Goal: Communication & Community: Answer question/provide support

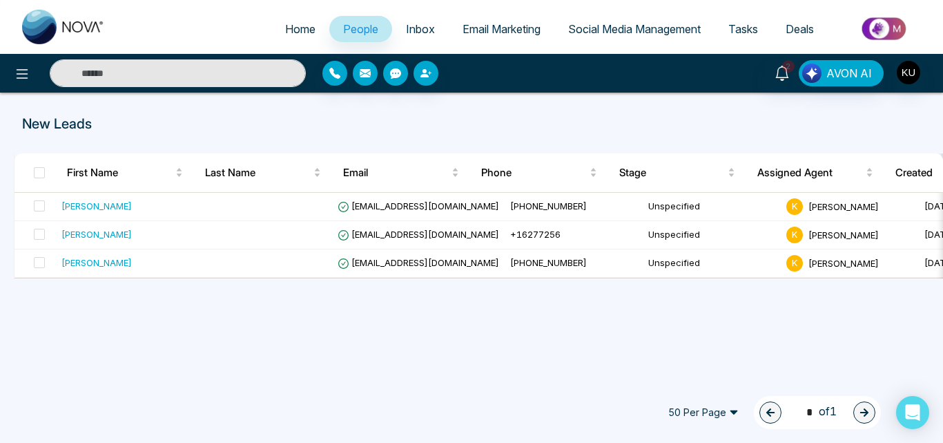
click at [297, 23] on span "Home" at bounding box center [300, 29] width 30 height 14
select select "*"
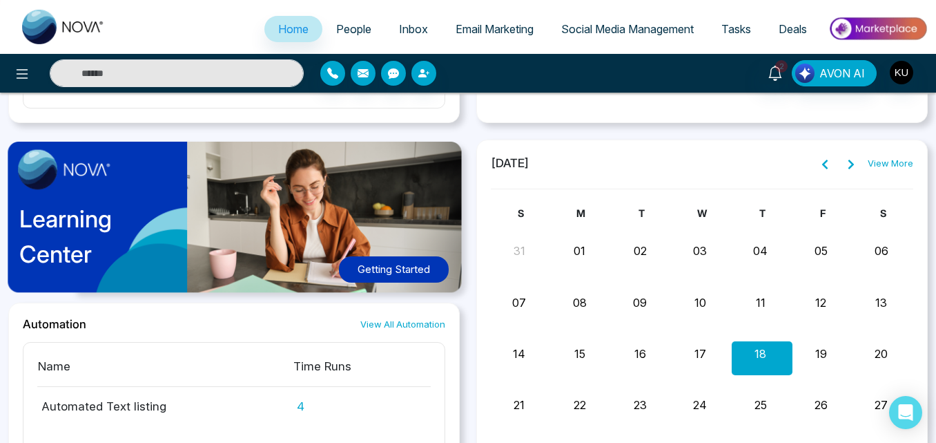
scroll to position [1218, 0]
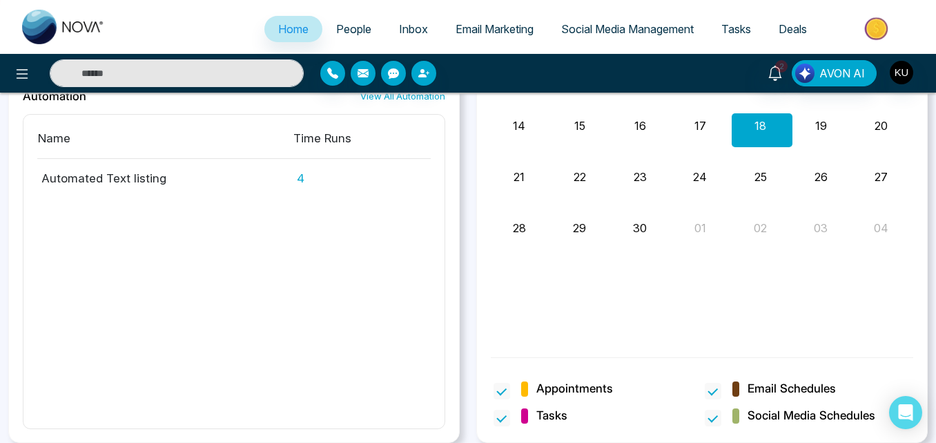
click at [302, 177] on td "4" at bounding box center [362, 173] width 138 height 28
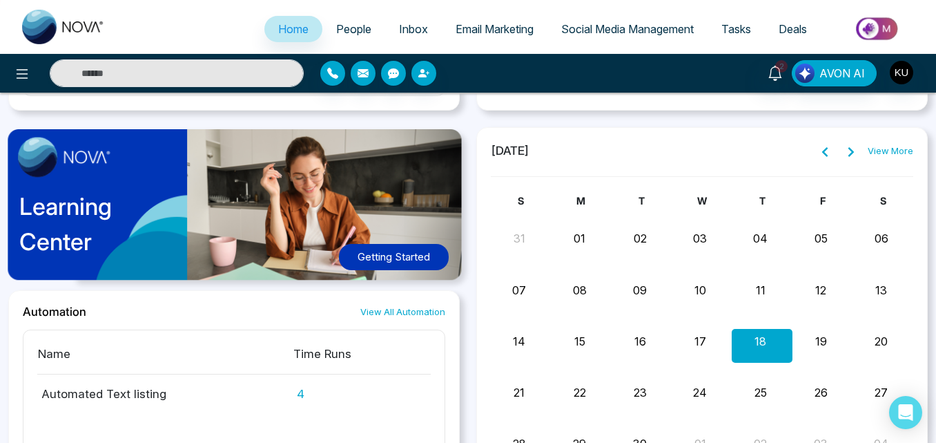
scroll to position [997, 0]
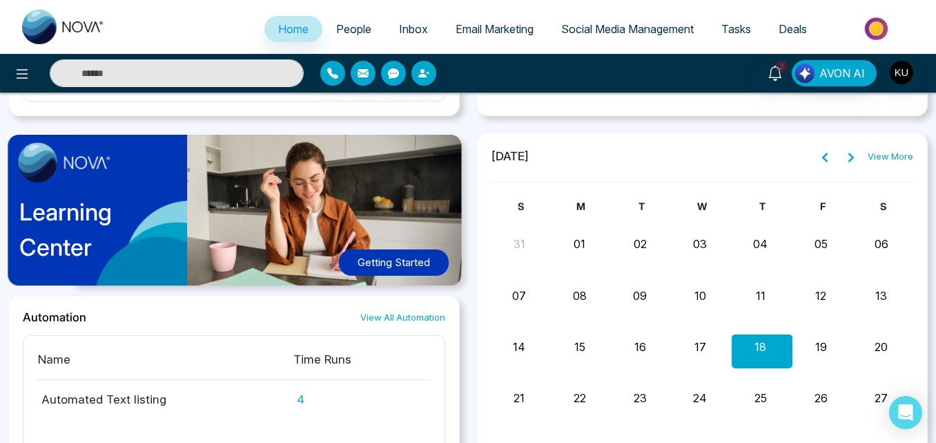
click at [416, 319] on link "View All Automation" at bounding box center [402, 317] width 85 height 13
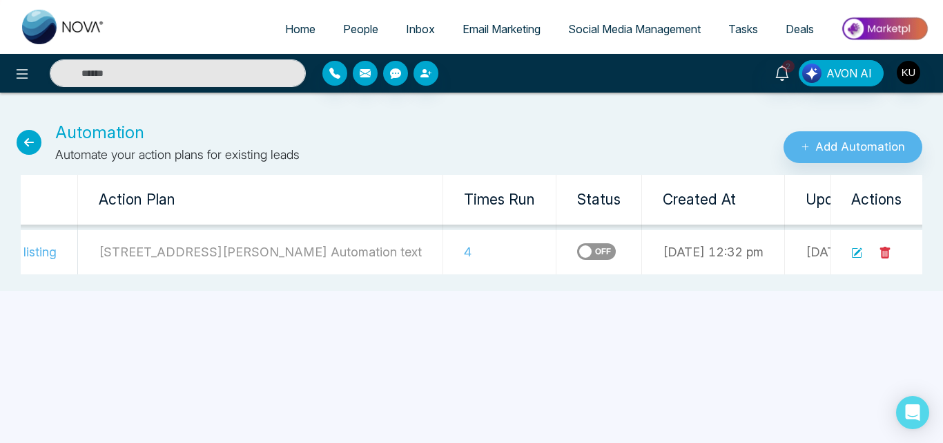
scroll to position [0, 147]
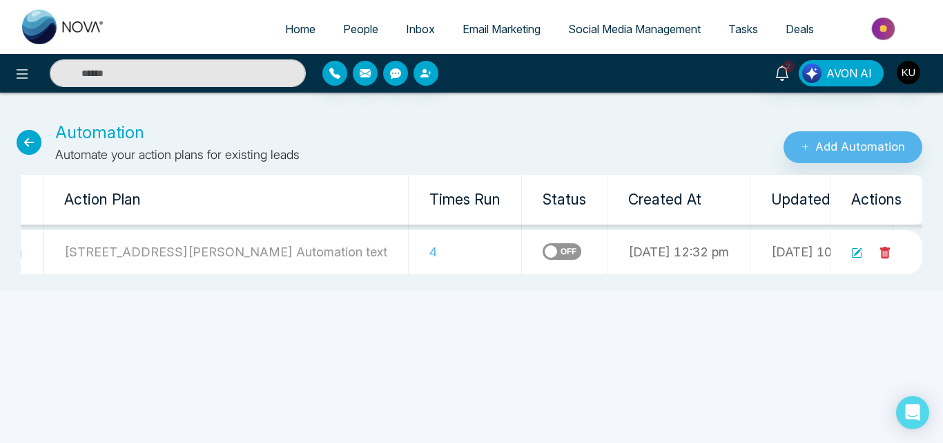
click at [314, 300] on div "Home People Inbox Email Marketing Social Media Management Tasks Deals 2 AVON AI…" at bounding box center [471, 221] width 943 height 443
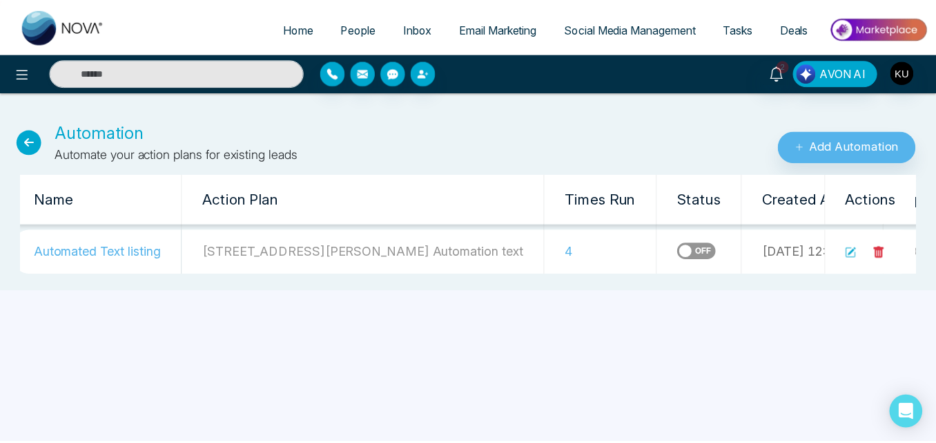
scroll to position [0, 0]
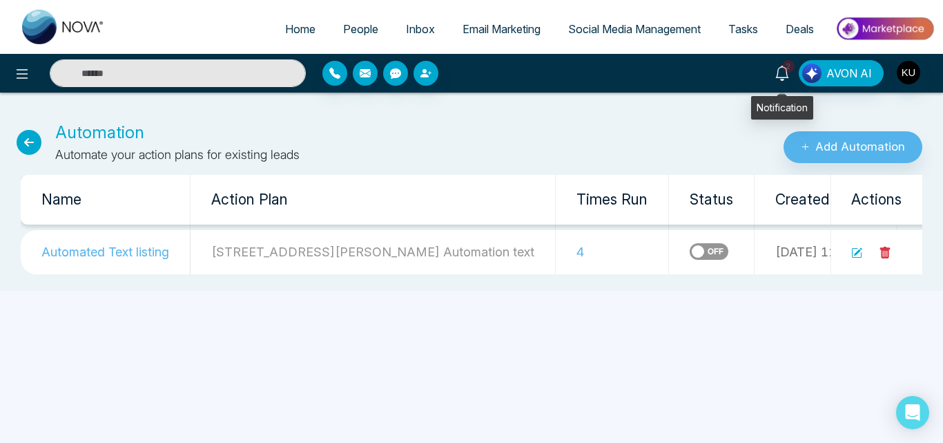
click at [783, 75] on icon at bounding box center [782, 73] width 15 height 15
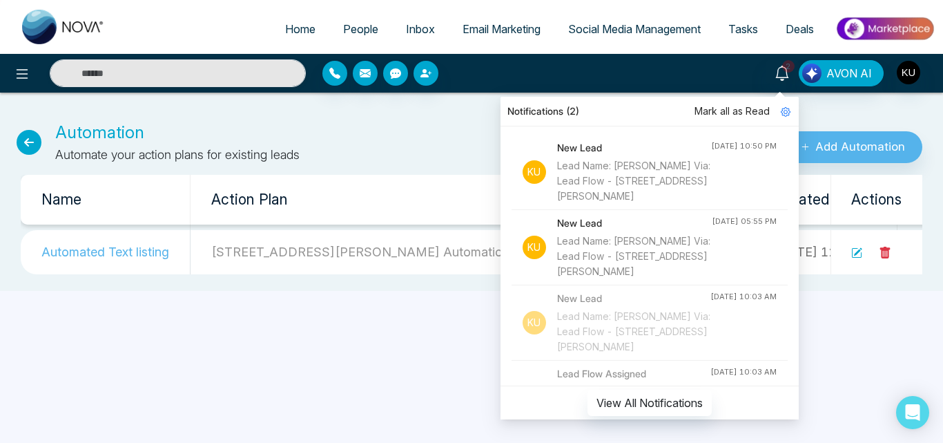
click at [420, 128] on div "Automation Automate your action plans for existing leads" at bounding box center [314, 141] width 629 height 43
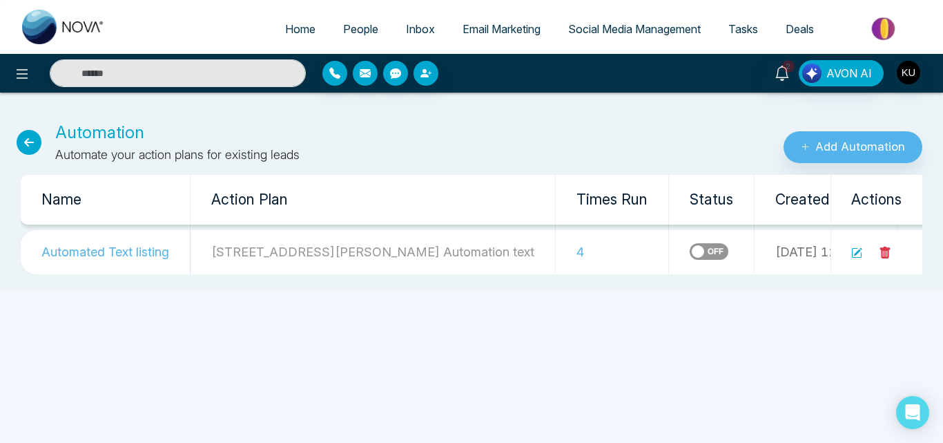
click at [30, 144] on icon at bounding box center [29, 142] width 25 height 25
select select "*"
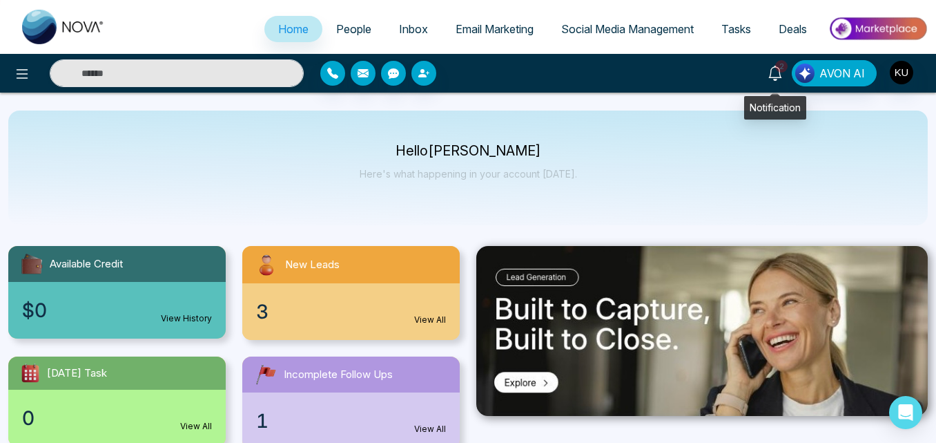
click at [775, 78] on icon at bounding box center [775, 73] width 15 height 15
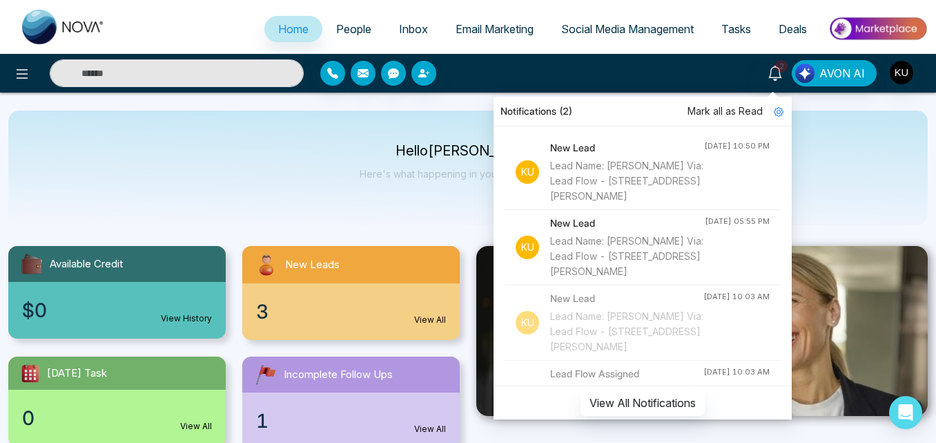
click at [617, 159] on div "Lead Name: [PERSON_NAME] Via: Lead Flow - [STREET_ADDRESS][PERSON_NAME]" at bounding box center [627, 181] width 154 height 46
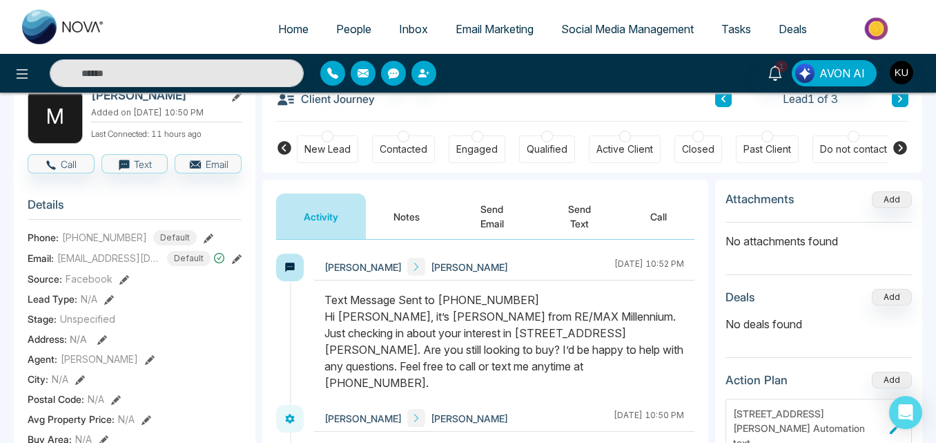
scroll to position [166, 0]
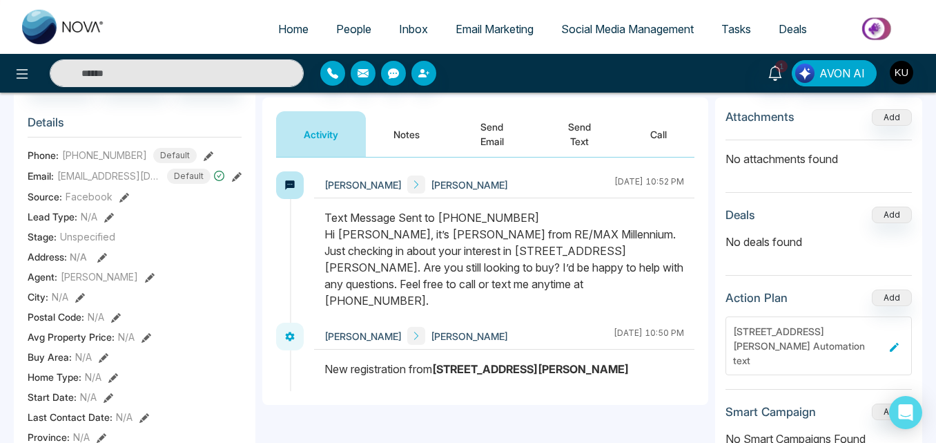
select select "*"
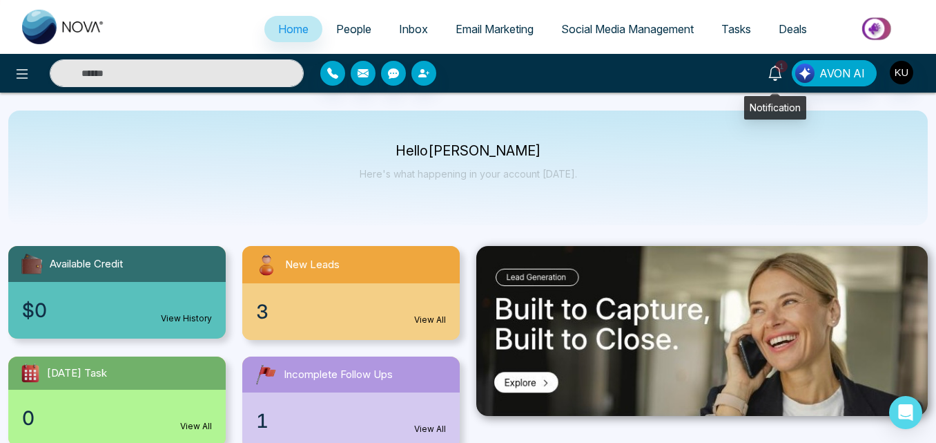
click at [776, 73] on icon at bounding box center [775, 73] width 15 height 15
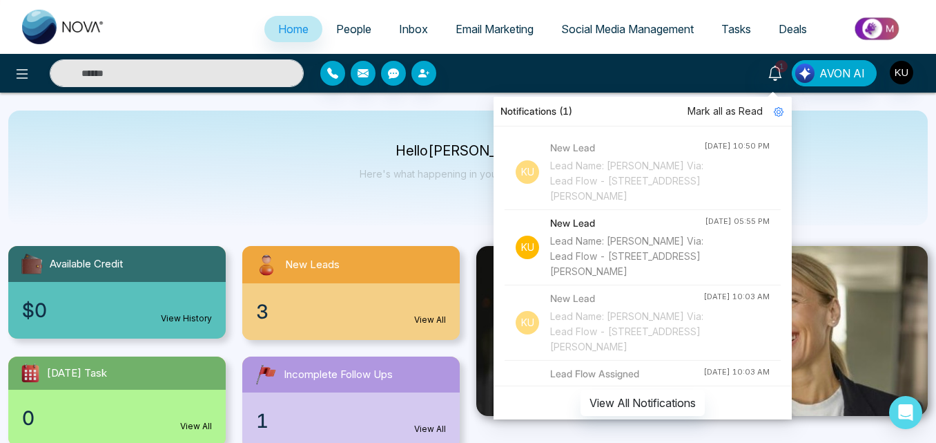
click at [617, 242] on div "Lead Name: [PERSON_NAME] Via: Lead Flow - [STREET_ADDRESS][PERSON_NAME]" at bounding box center [627, 256] width 155 height 46
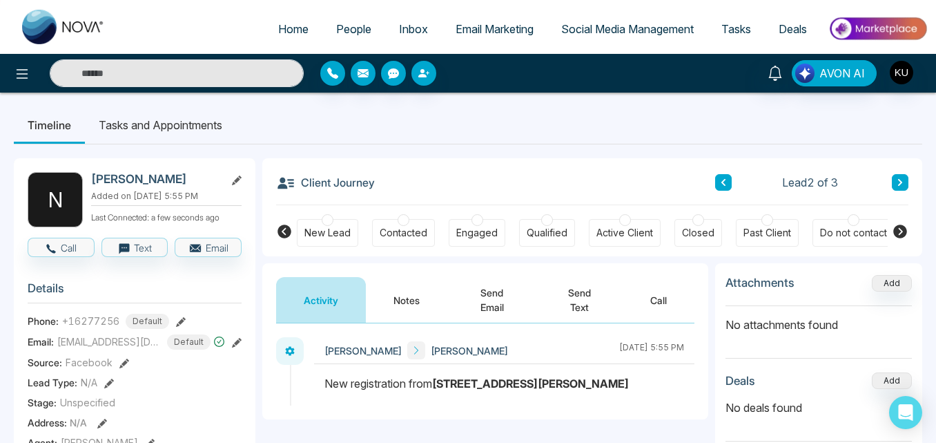
click at [415, 303] on button "Notes" at bounding box center [406, 300] width 81 height 46
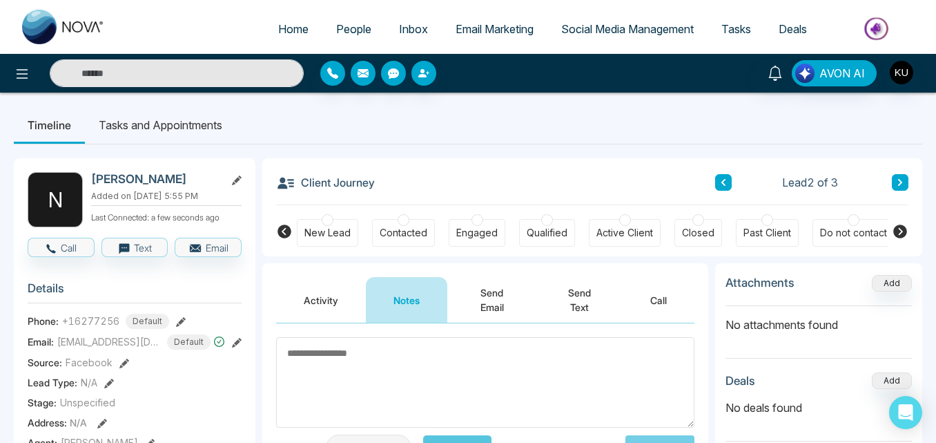
click at [329, 295] on button "Activity" at bounding box center [321, 300] width 90 height 46
click at [777, 69] on icon at bounding box center [775, 73] width 15 height 15
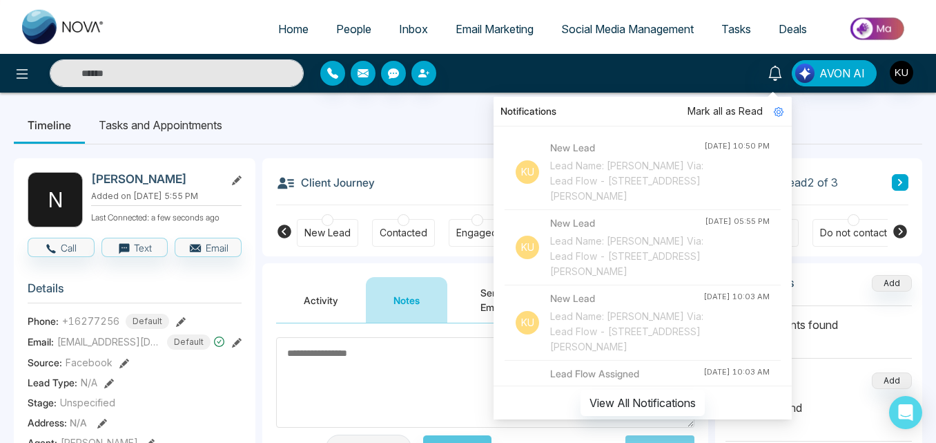
click at [586, 168] on div "Lead Name: [PERSON_NAME] Via: Lead Flow - [STREET_ADDRESS][PERSON_NAME]" at bounding box center [627, 181] width 154 height 46
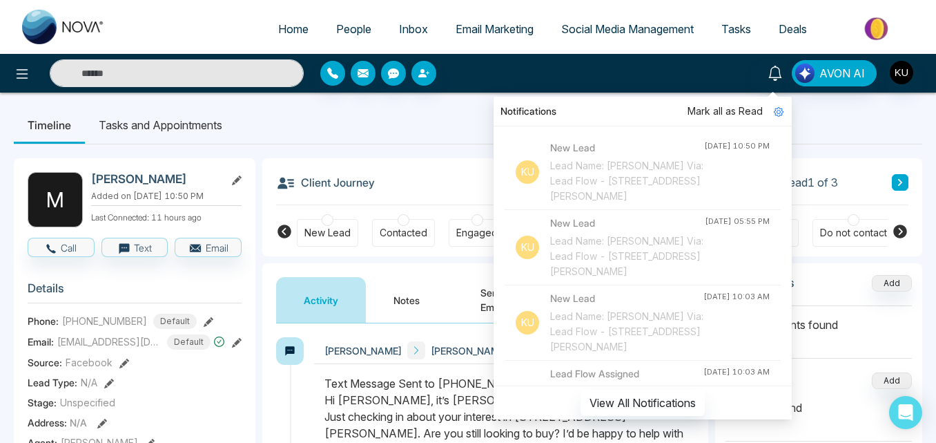
click at [582, 241] on div "Lead Name: [PERSON_NAME] Via: Lead Flow - [STREET_ADDRESS][PERSON_NAME]" at bounding box center [627, 256] width 155 height 46
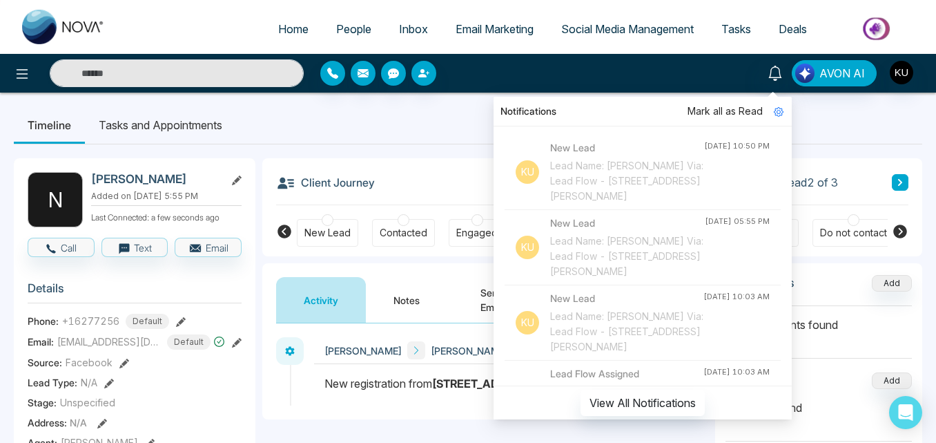
click at [473, 182] on div "Client Journey Lead 2 of 3" at bounding box center [592, 181] width 632 height 47
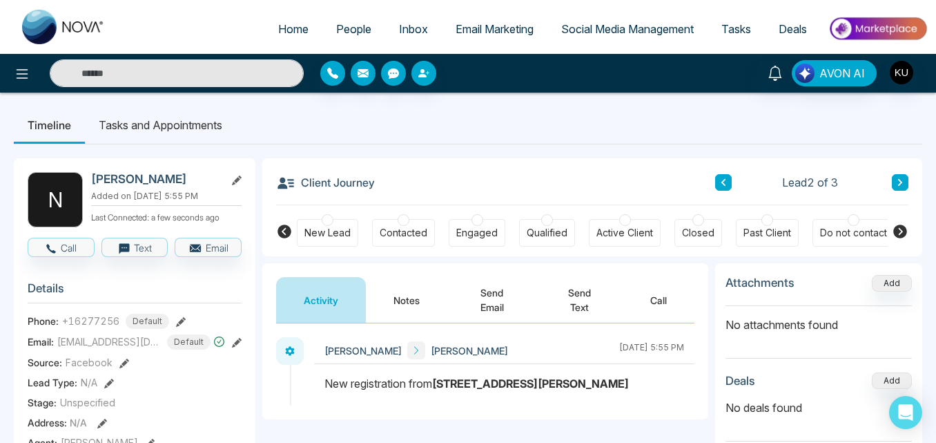
click at [599, 175] on div "Client Journey Lead 2 of 3" at bounding box center [592, 181] width 632 height 47
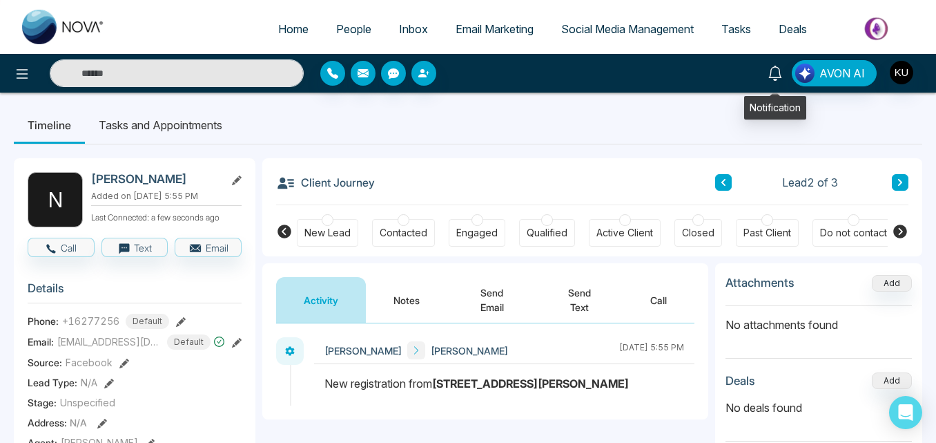
click at [779, 75] on icon at bounding box center [775, 73] width 15 height 15
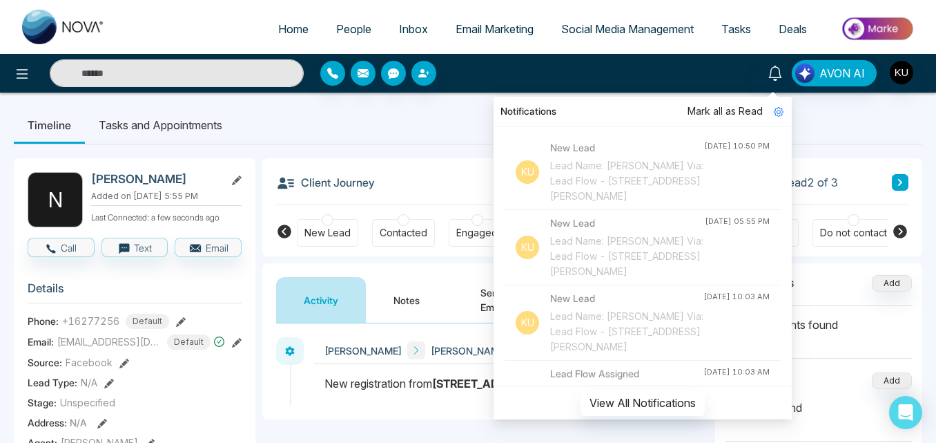
click at [622, 249] on div "Lead Name: [PERSON_NAME] Via: Lead Flow - [STREET_ADDRESS][PERSON_NAME]" at bounding box center [627, 256] width 155 height 46
click at [603, 177] on div "Lead Name: [PERSON_NAME] Via: Lead Flow - [STREET_ADDRESS][PERSON_NAME]" at bounding box center [627, 181] width 154 height 46
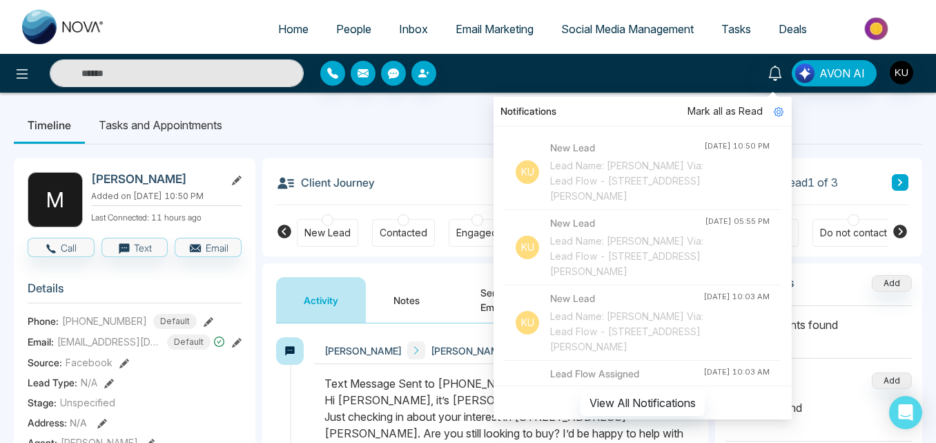
click at [446, 307] on button "Notes" at bounding box center [406, 300] width 81 height 46
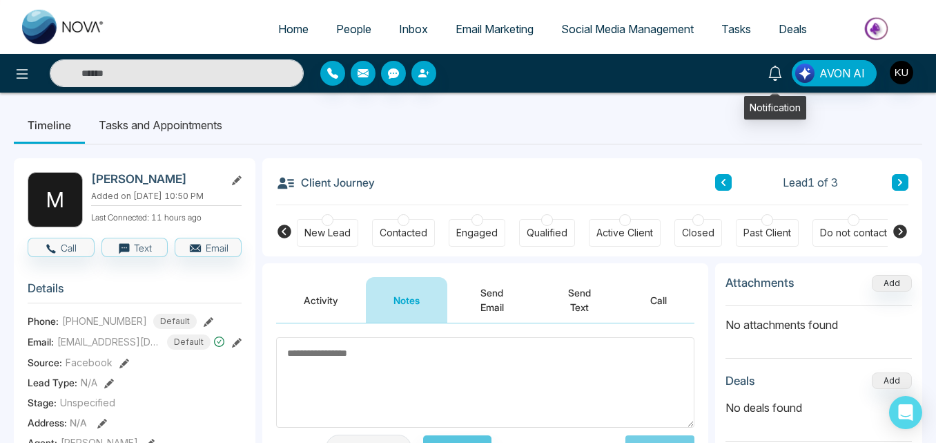
click at [779, 76] on icon at bounding box center [775, 73] width 15 height 15
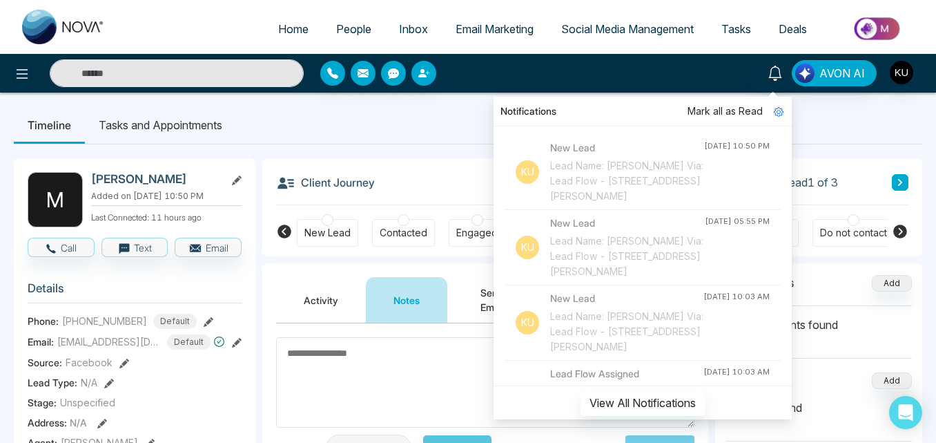
click at [660, 181] on div "Lead Name: [PERSON_NAME] Via: Lead Flow - [STREET_ADDRESS][PERSON_NAME]" at bounding box center [627, 181] width 154 height 46
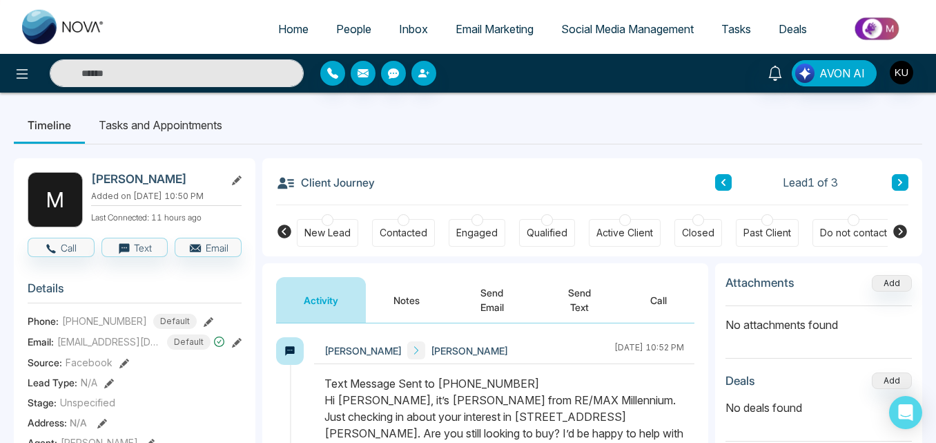
click at [733, 436] on section "Deals Add No deals found" at bounding box center [819, 406] width 186 height 69
click at [691, 418] on div at bounding box center [504, 431] width 380 height 113
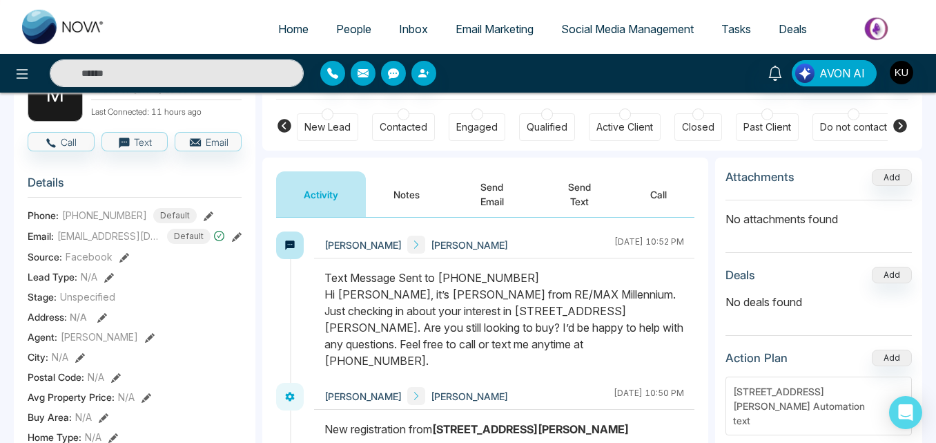
scroll to position [138, 0]
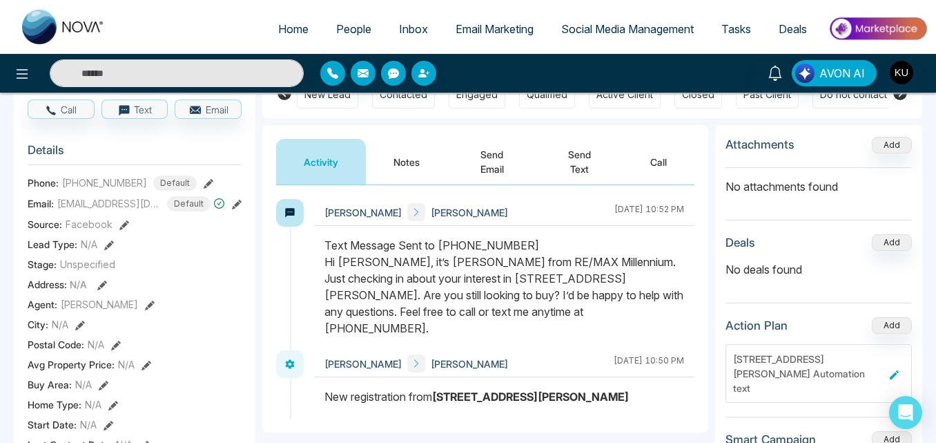
drag, startPoint x: 324, startPoint y: 244, endPoint x: 546, endPoint y: 309, distance: 230.9
click at [546, 309] on div "Text Message Sent to [PHONE_NUMBER] Hi [PERSON_NAME], it’s [PERSON_NAME] from R…" at bounding box center [504, 286] width 360 height 99
click at [619, 326] on div at bounding box center [504, 293] width 380 height 113
click at [780, 73] on icon at bounding box center [775, 73] width 15 height 15
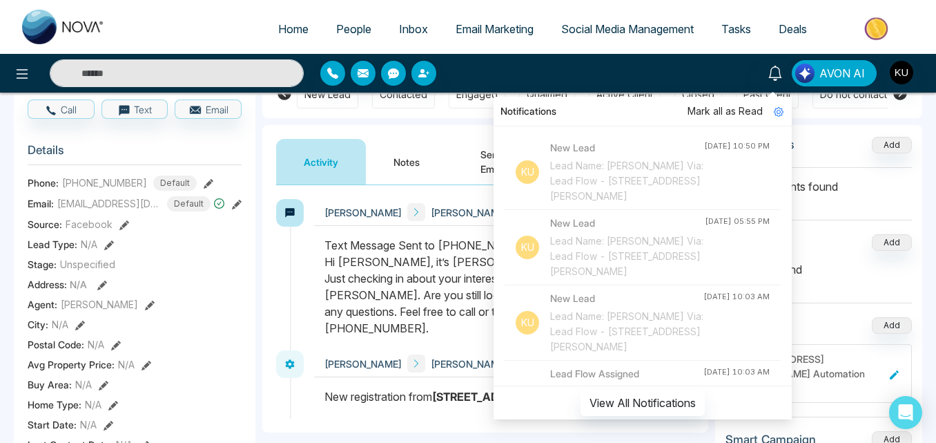
click at [604, 243] on div "Lead Name: [PERSON_NAME] Via: Lead Flow - [STREET_ADDRESS][PERSON_NAME]" at bounding box center [627, 256] width 155 height 46
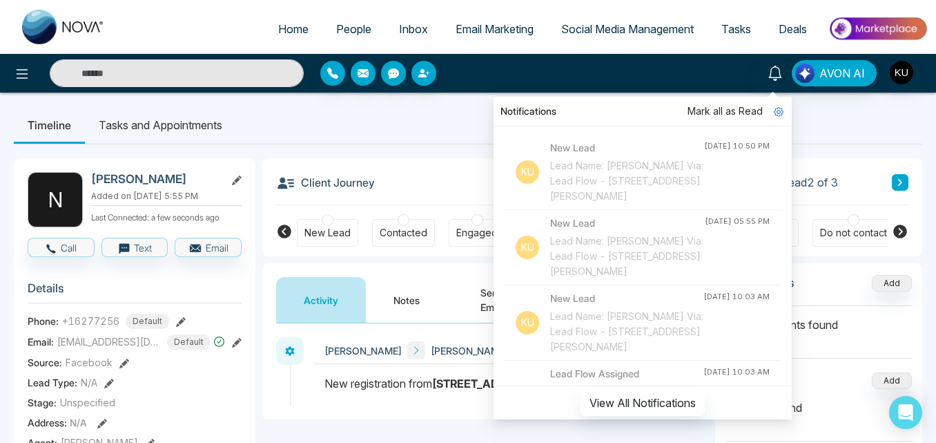
click at [429, 400] on div at bounding box center [504, 390] width 380 height 30
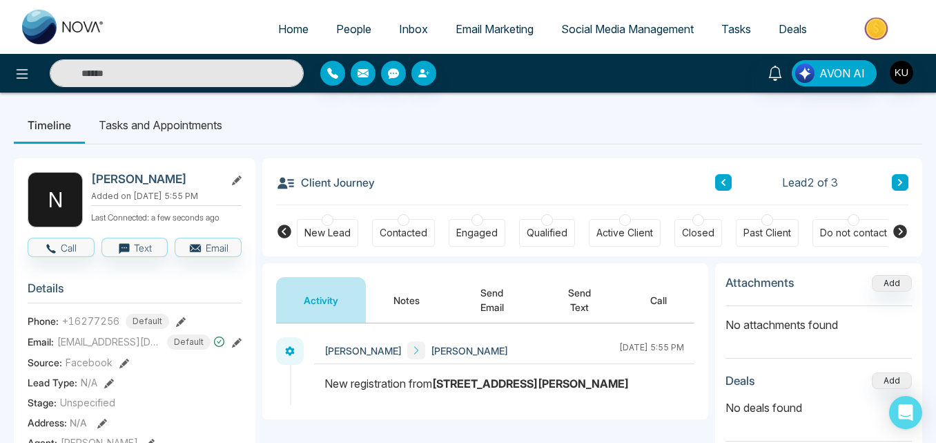
click at [576, 299] on button "Send Text" at bounding box center [579, 300] width 86 height 46
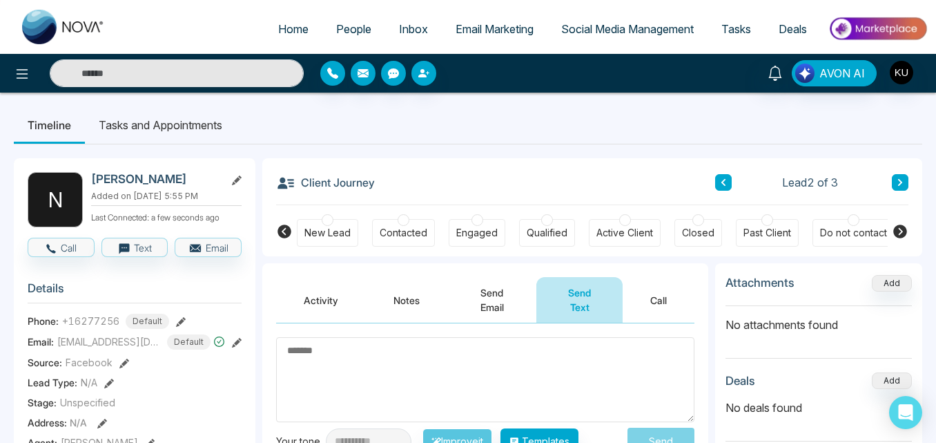
click at [531, 385] on textarea at bounding box center [485, 379] width 418 height 85
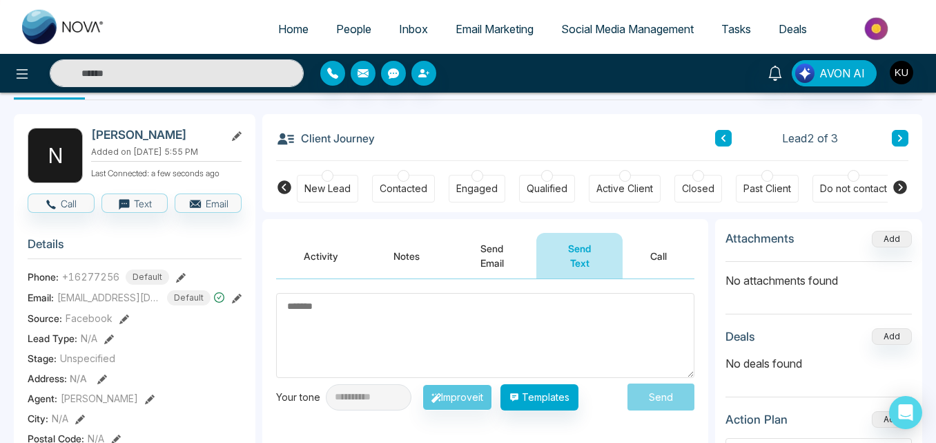
scroll to position [83, 0]
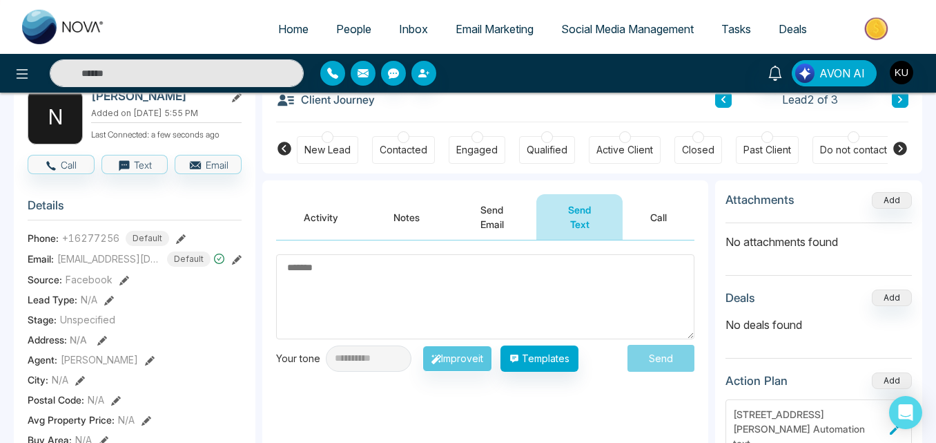
click at [405, 295] on textarea at bounding box center [485, 296] width 418 height 85
click at [138, 170] on button "Text" at bounding box center [134, 164] width 67 height 19
click at [365, 282] on textarea at bounding box center [485, 296] width 418 height 85
paste textarea "**********"
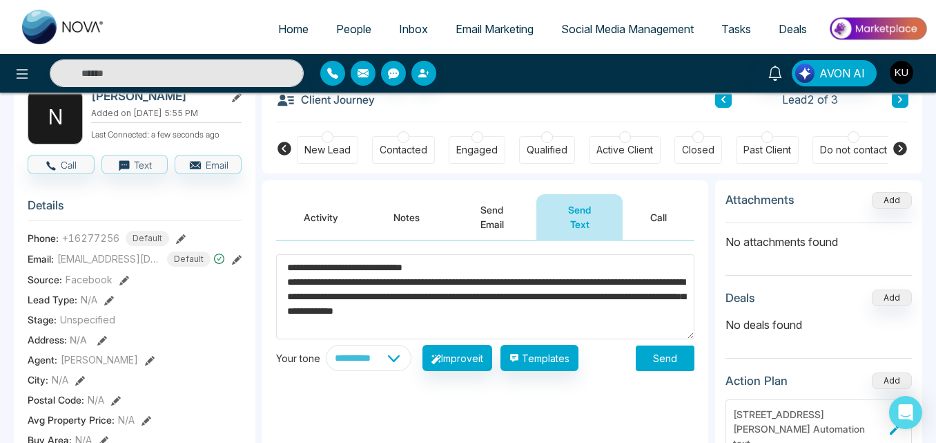
click at [358, 282] on textarea "**********" at bounding box center [485, 296] width 418 height 85
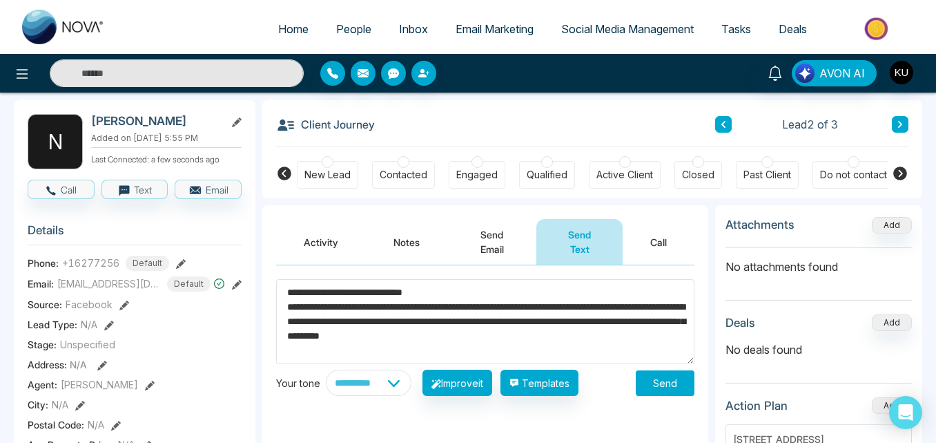
scroll to position [55, 0]
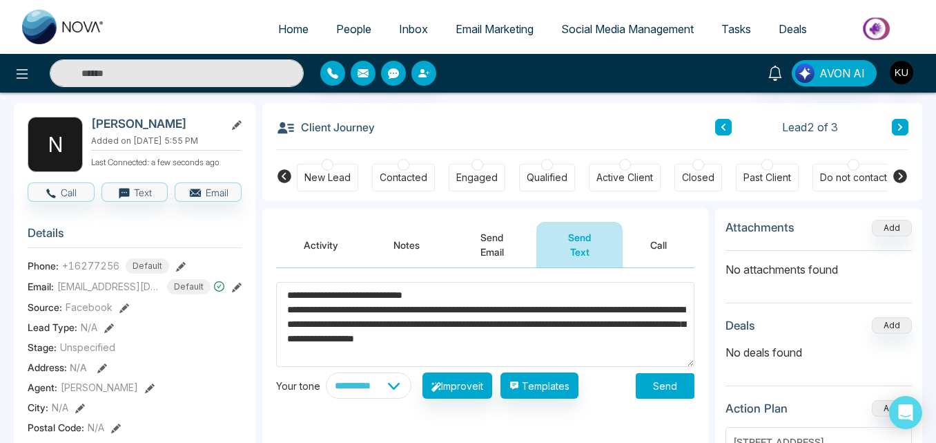
type textarea "**********"
click at [659, 385] on button "Send" at bounding box center [665, 386] width 59 height 26
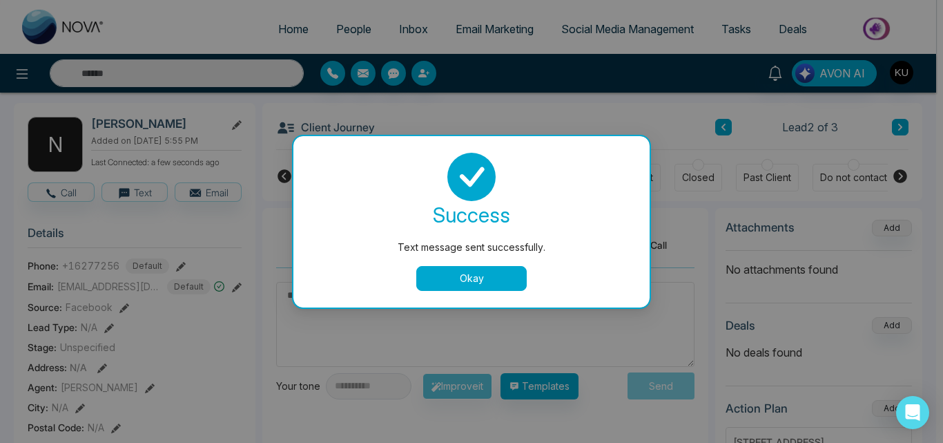
click at [495, 281] on button "Okay" at bounding box center [471, 278] width 110 height 25
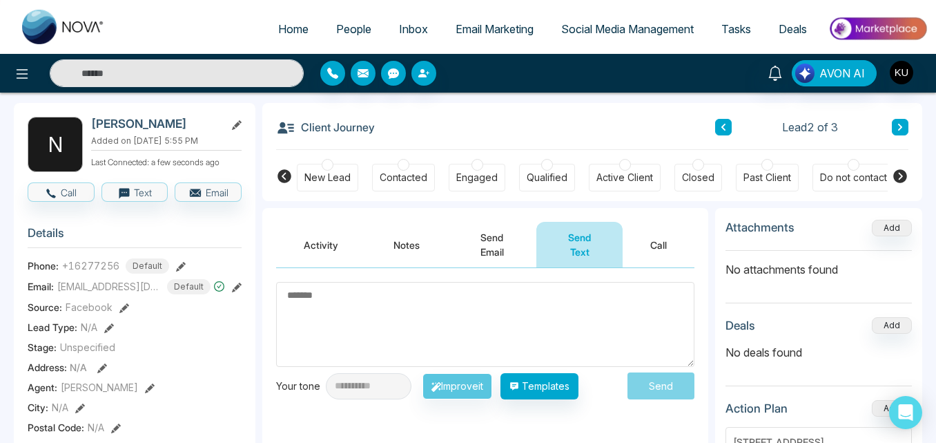
click at [289, 27] on span "Home" at bounding box center [293, 29] width 30 height 14
select select "*"
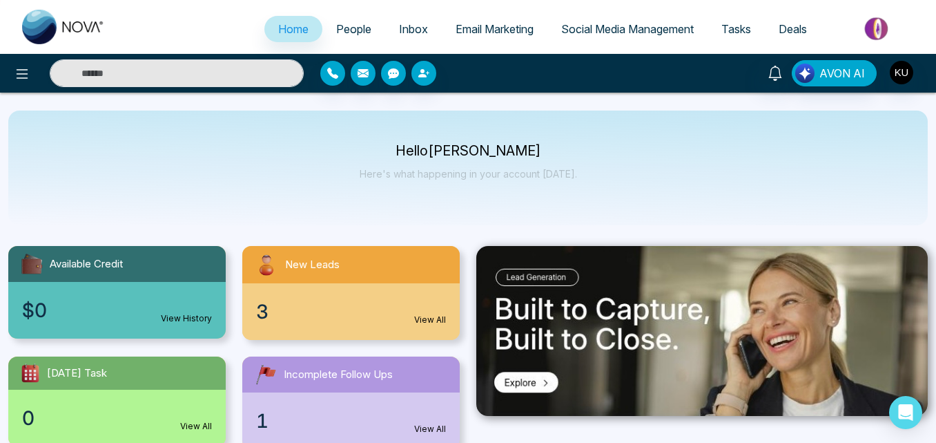
click at [432, 313] on div "3 View All" at bounding box center [350, 311] width 217 height 57
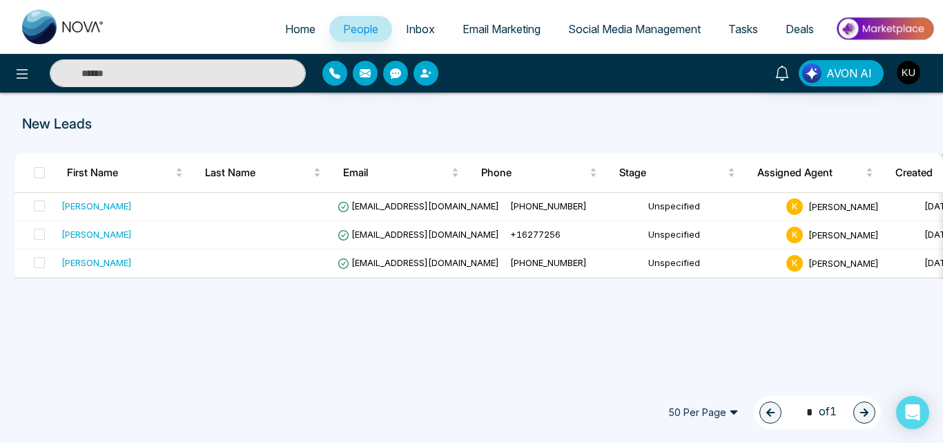
click at [286, 23] on span "Home" at bounding box center [300, 29] width 30 height 14
select select "*"
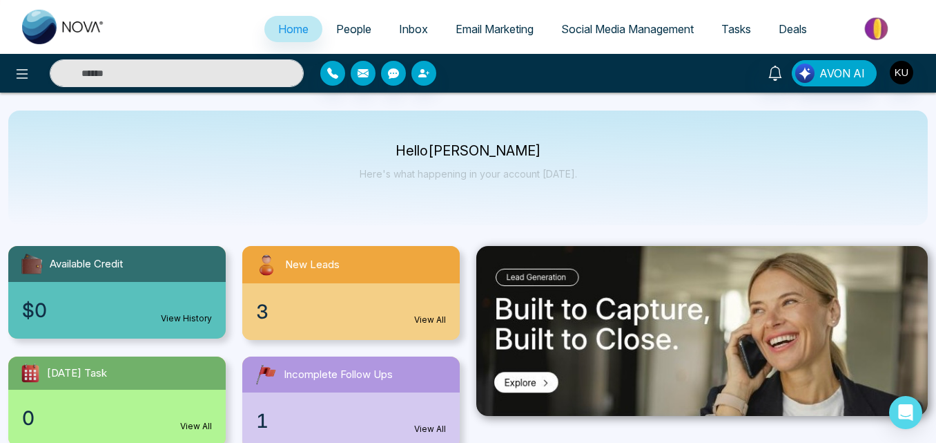
scroll to position [28, 0]
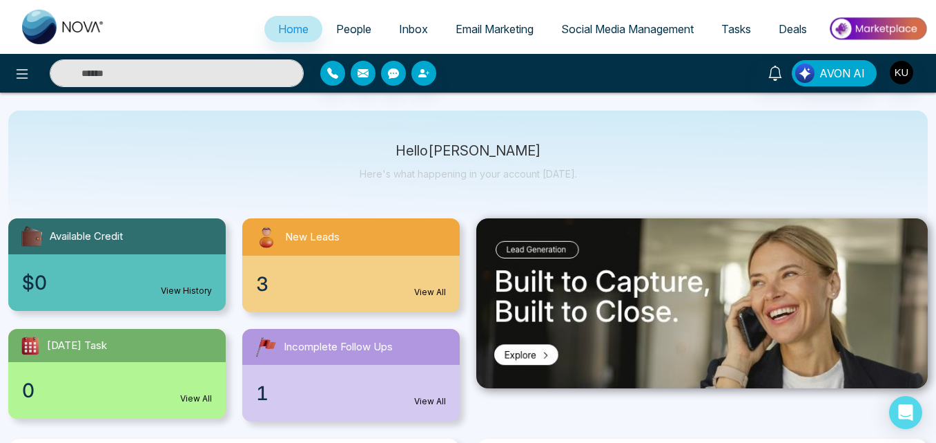
click at [434, 402] on link "View All" at bounding box center [430, 401] width 32 height 12
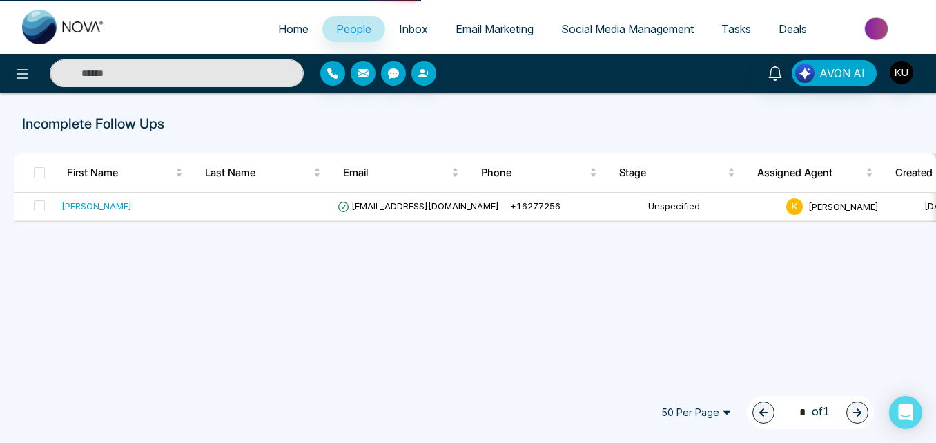
select select "*"
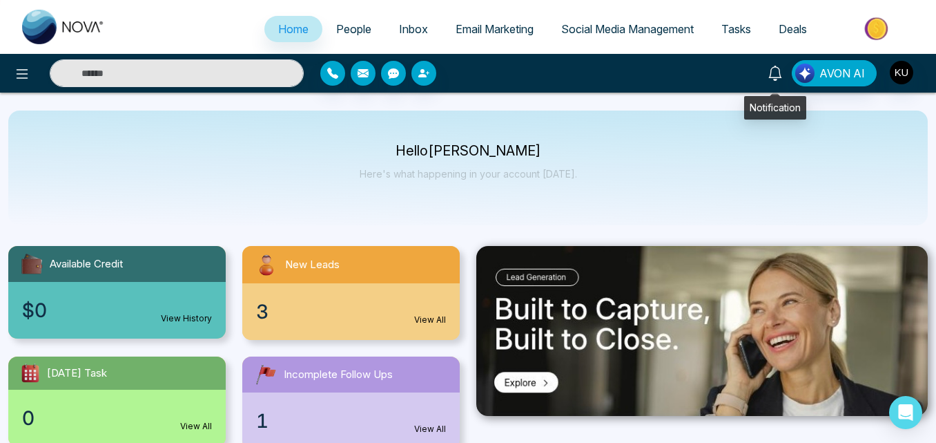
click at [782, 64] on link at bounding box center [775, 72] width 33 height 24
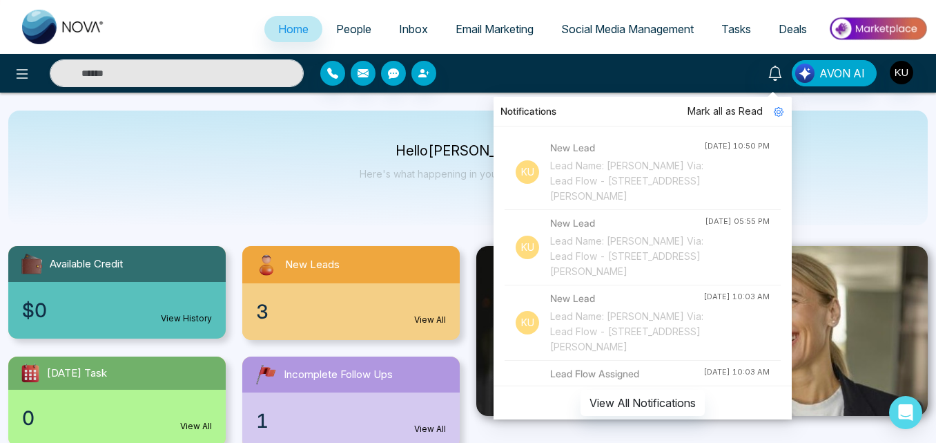
click at [612, 251] on div "Lead Name: [PERSON_NAME] Via: Lead Flow - [STREET_ADDRESS][PERSON_NAME]" at bounding box center [627, 256] width 155 height 46
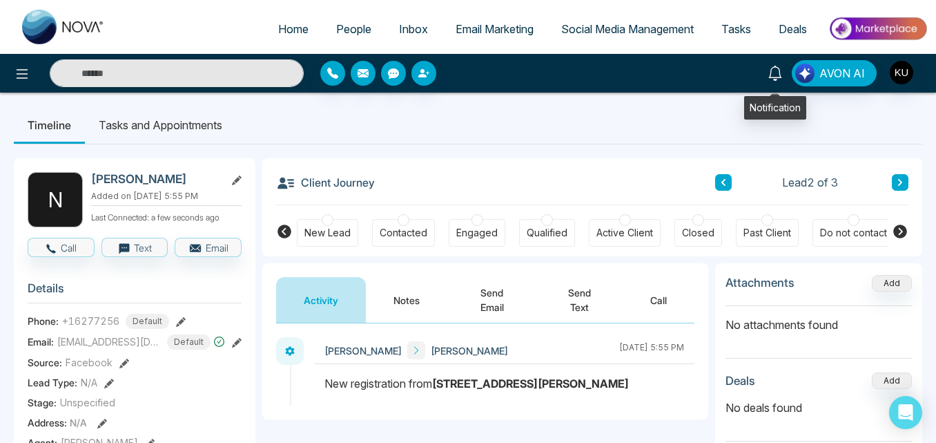
click at [773, 72] on icon at bounding box center [774, 73] width 13 height 15
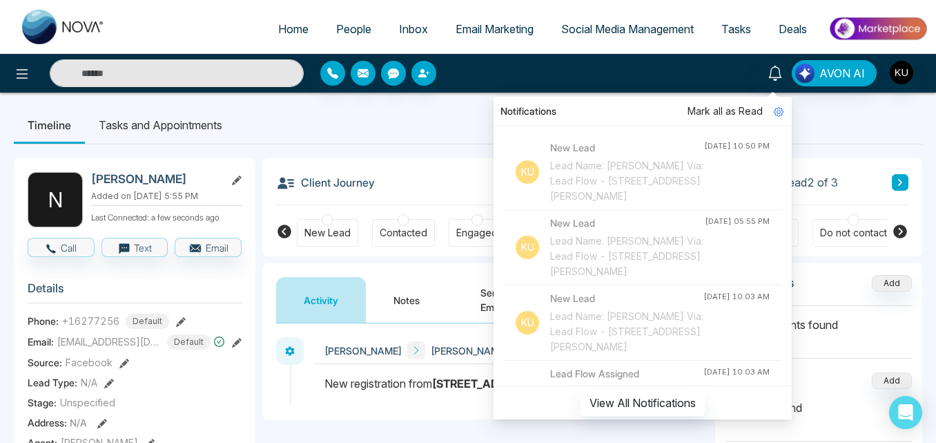
click at [646, 163] on div "Lead Name: [PERSON_NAME] Via: Lead Flow - [STREET_ADDRESS][PERSON_NAME]" at bounding box center [627, 181] width 154 height 46
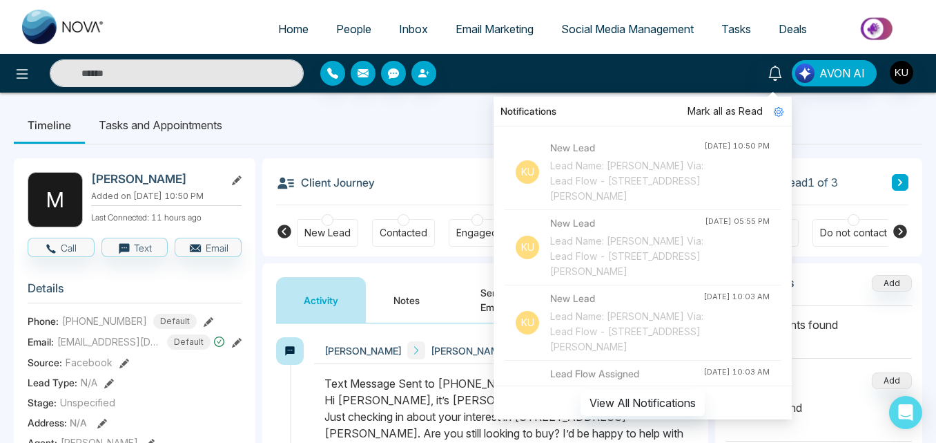
click at [615, 177] on div "Lead Name: [PERSON_NAME] Via: Lead Flow - [STREET_ADDRESS][PERSON_NAME]" at bounding box center [627, 181] width 154 height 46
click at [475, 193] on div "Client Journey Lead 1 of 3" at bounding box center [592, 181] width 632 height 47
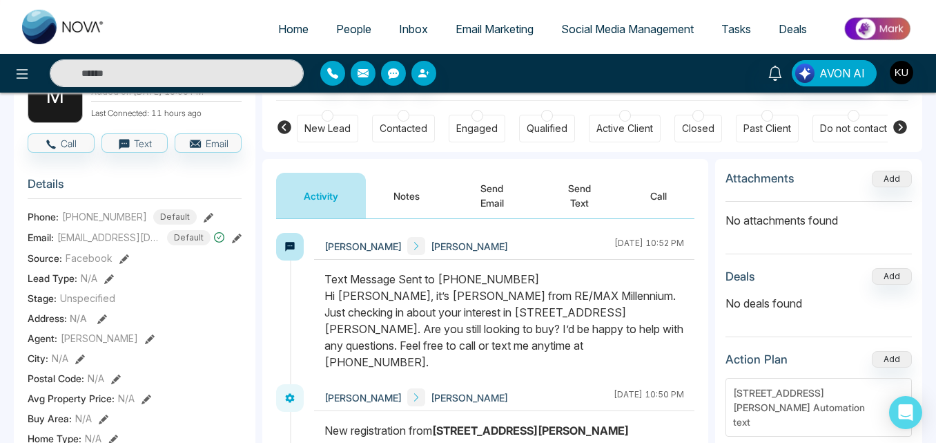
scroll to position [166, 0]
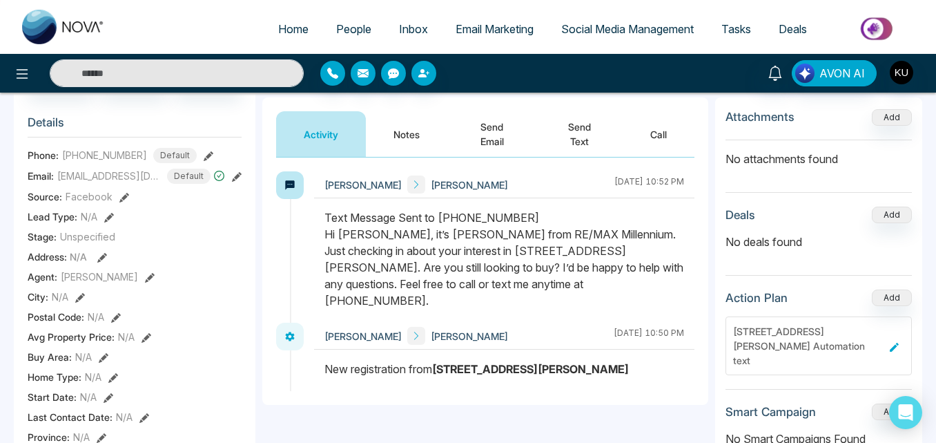
click at [291, 29] on span "Home" at bounding box center [293, 29] width 30 height 14
select select "*"
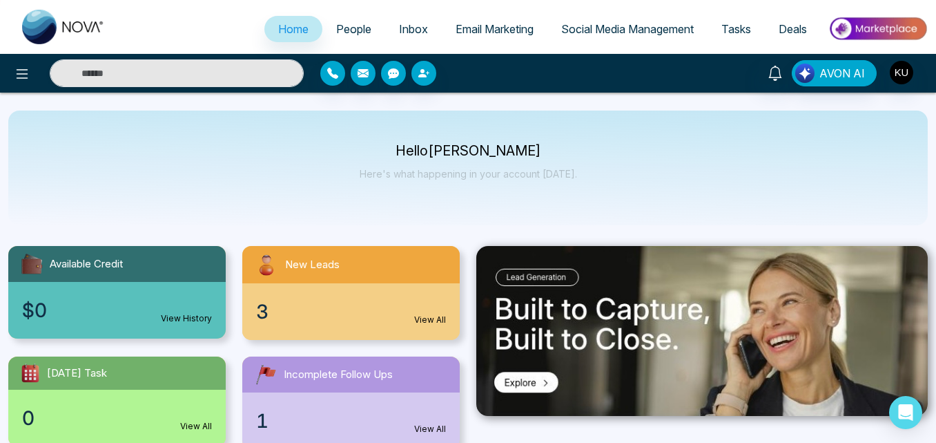
click at [378, 307] on div "3 View All" at bounding box center [350, 311] width 217 height 57
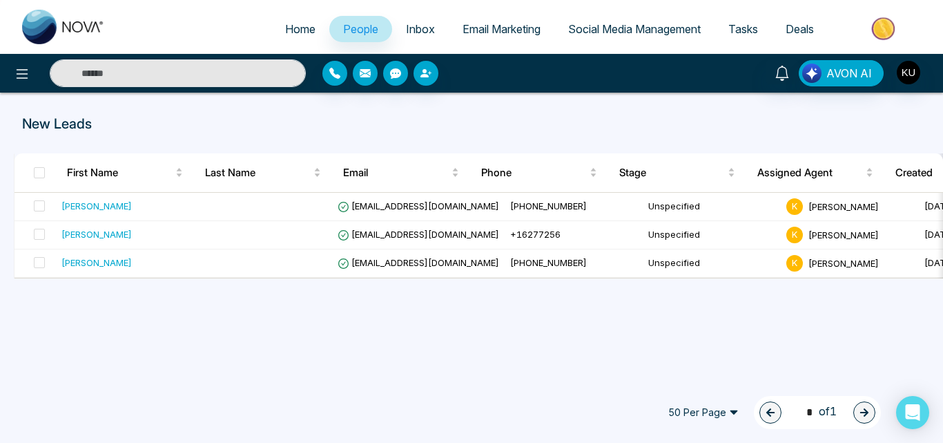
click at [288, 31] on span "Home" at bounding box center [300, 29] width 30 height 14
select select "*"
